Goal: Book appointment/travel/reservation

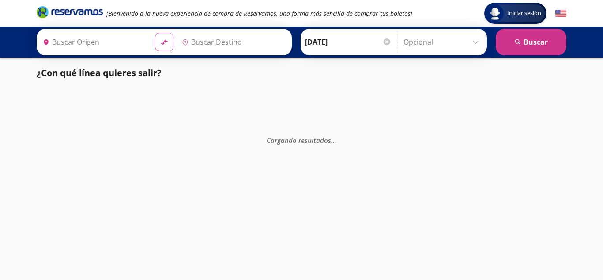
type input "[GEOGRAPHIC_DATA], [GEOGRAPHIC_DATA]"
type input "[GEOGRAPHIC_DATA][PERSON_NAME], [GEOGRAPHIC_DATA]"
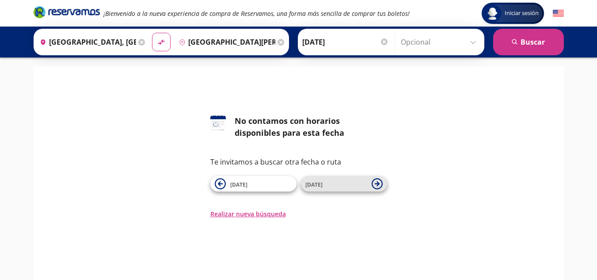
click at [372, 183] on icon at bounding box center [376, 183] width 11 height 11
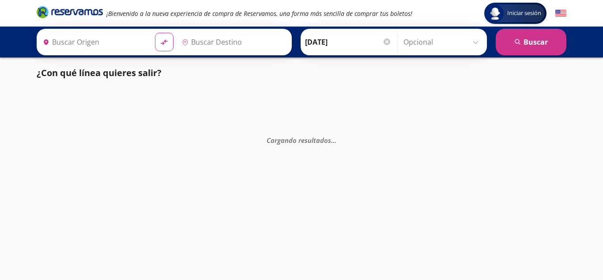
type input "[GEOGRAPHIC_DATA][PERSON_NAME], [GEOGRAPHIC_DATA]"
type input "[GEOGRAPHIC_DATA], [GEOGRAPHIC_DATA]"
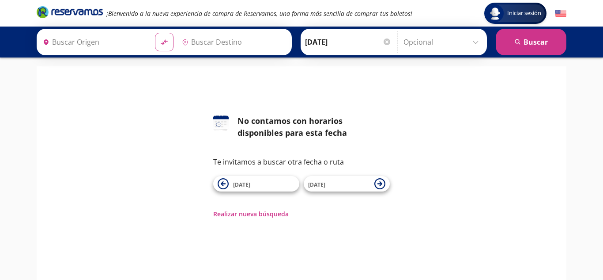
type input "[GEOGRAPHIC_DATA], [GEOGRAPHIC_DATA]"
type input "[GEOGRAPHIC_DATA][PERSON_NAME], [GEOGRAPHIC_DATA]"
